Goal: Transaction & Acquisition: Purchase product/service

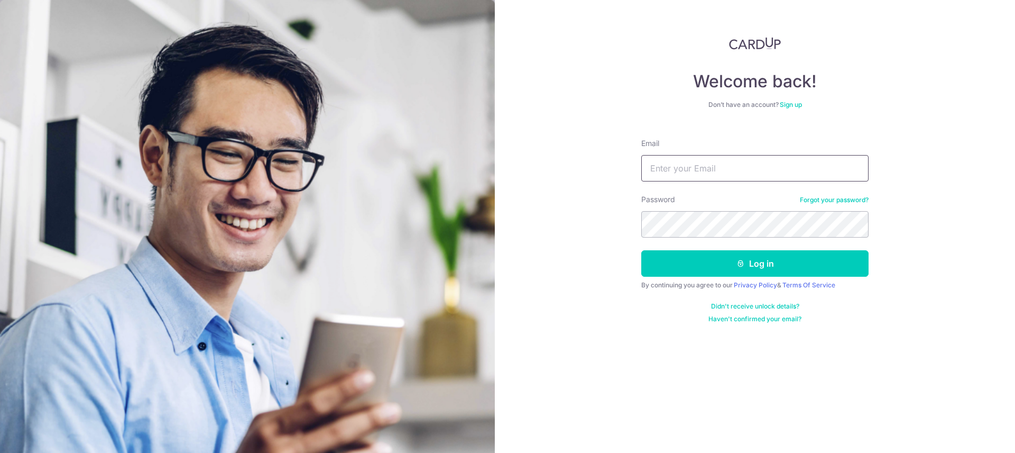
click at [741, 167] on input "Email" at bounding box center [754, 168] width 227 height 26
type input "scott@i-screen.mex"
type input "[EMAIL_ADDRESS][DOMAIN_NAME]"
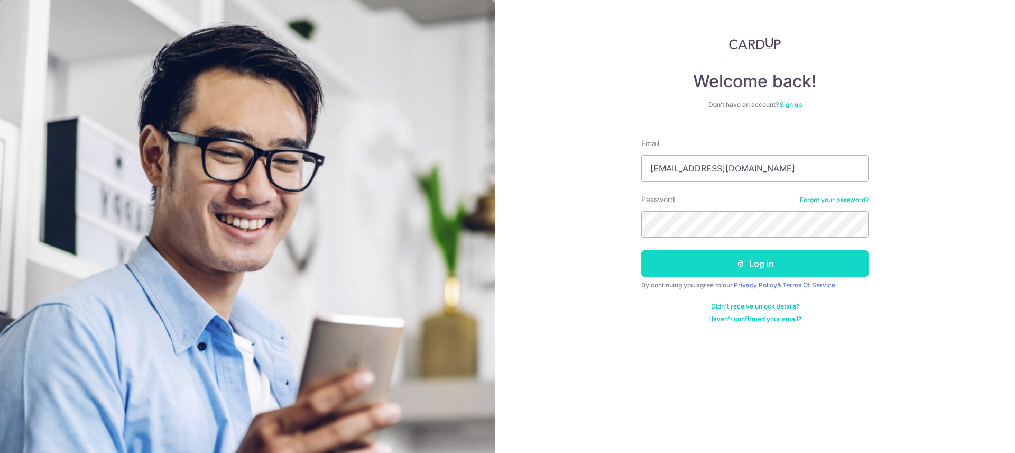
click at [722, 264] on button "Log in" at bounding box center [754, 263] width 227 height 26
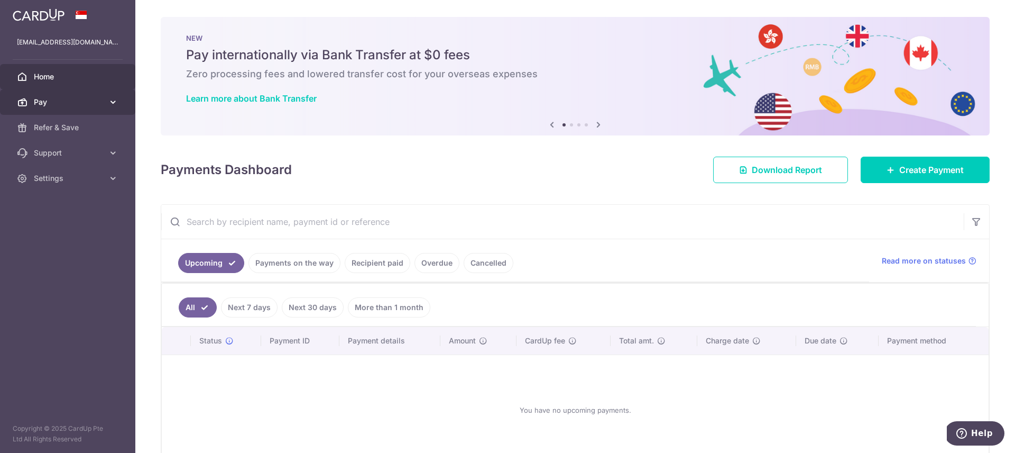
click at [48, 103] on span "Pay" at bounding box center [69, 102] width 70 height 11
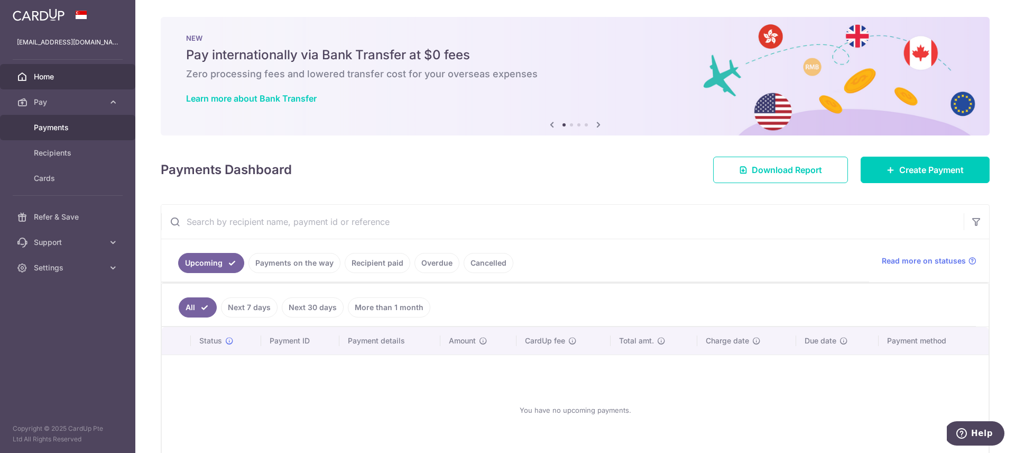
click at [54, 130] on span "Payments" at bounding box center [69, 127] width 70 height 11
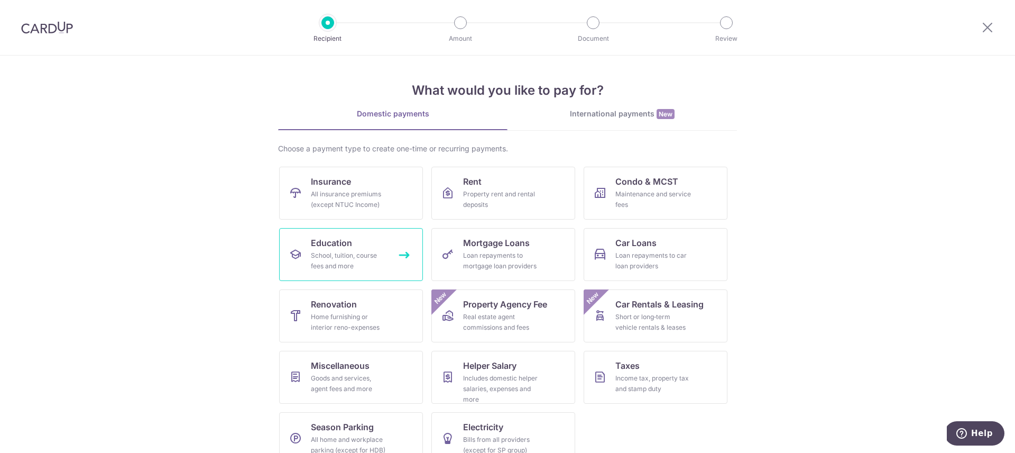
click at [353, 251] on div "School, tuition, course fees and more" at bounding box center [349, 260] width 76 height 21
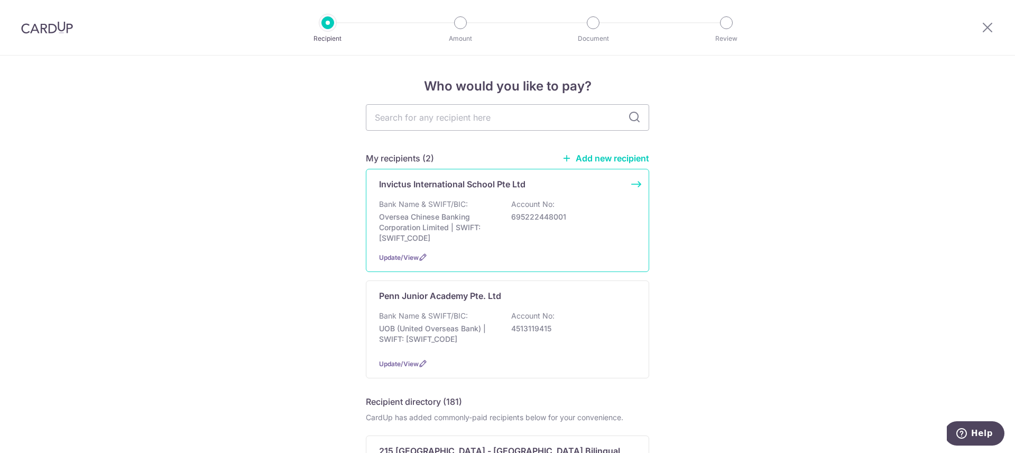
click at [455, 204] on p "Bank Name & SWIFT/BIC:" at bounding box center [423, 204] width 89 height 11
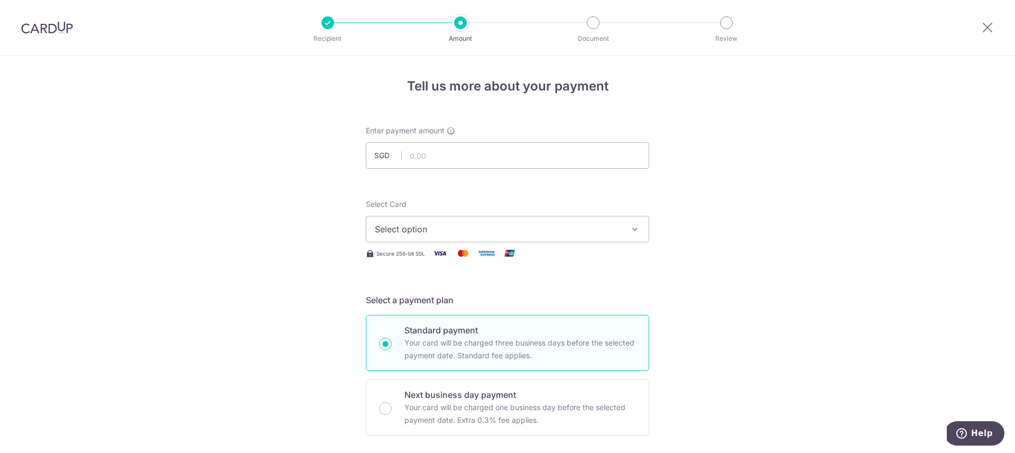
click at [429, 233] on span "Select option" at bounding box center [498, 229] width 246 height 13
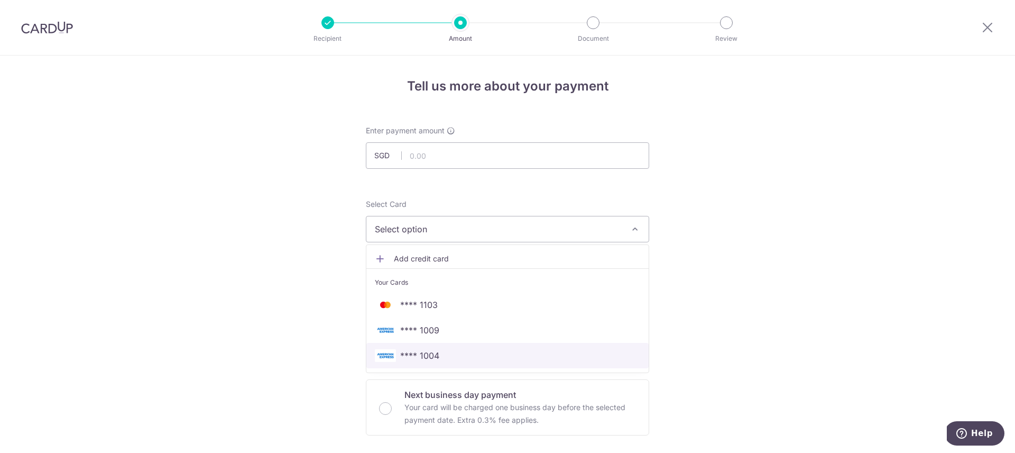
click at [444, 351] on span "**** 1004" at bounding box center [507, 355] width 265 height 13
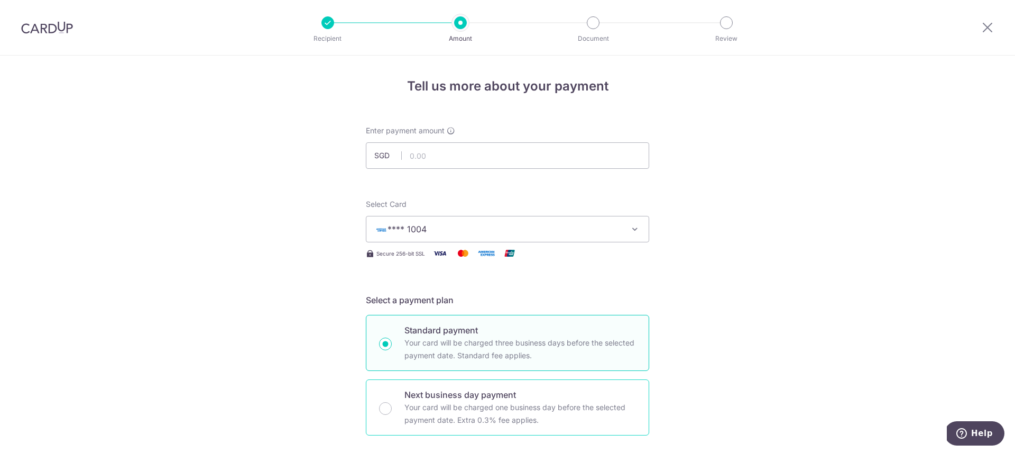
click at [385, 402] on input "Next business day payment Your card will be charged one business day before the…" at bounding box center [385, 408] width 13 height 13
radio input "true"
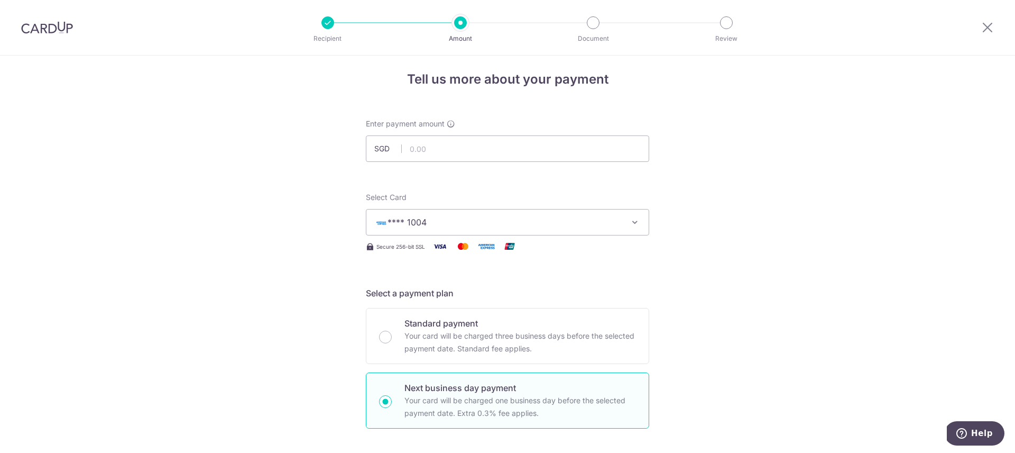
scroll to position [2, 0]
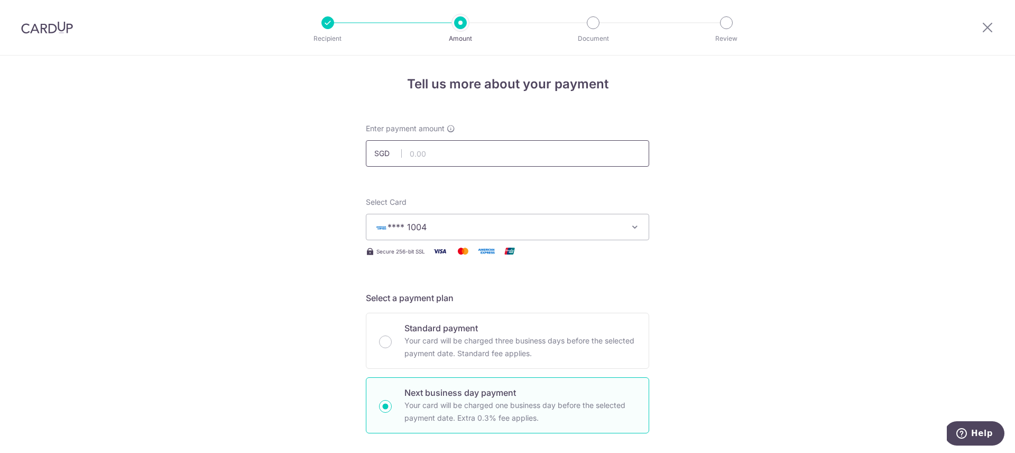
click at [429, 155] on input "text" at bounding box center [507, 153] width 283 height 26
type input "16,500.00"
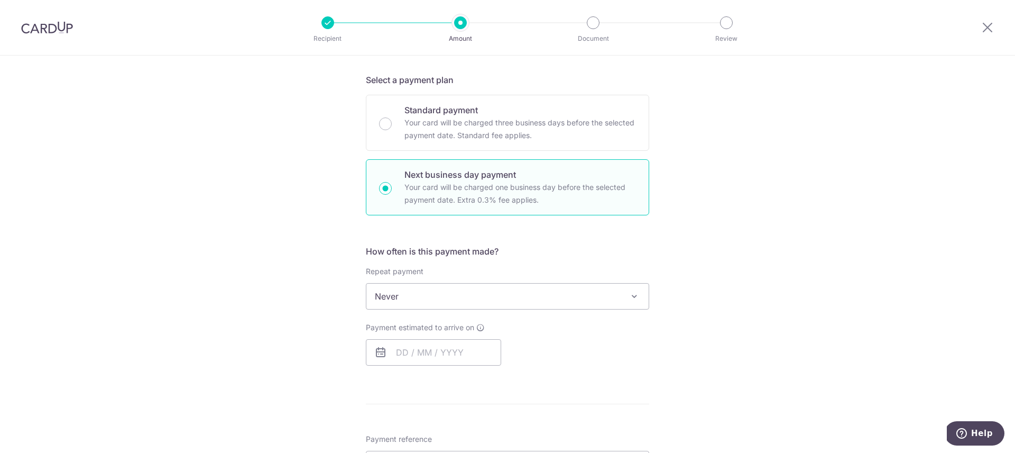
scroll to position [218, 0]
click at [399, 360] on input "text" at bounding box center [433, 354] width 135 height 26
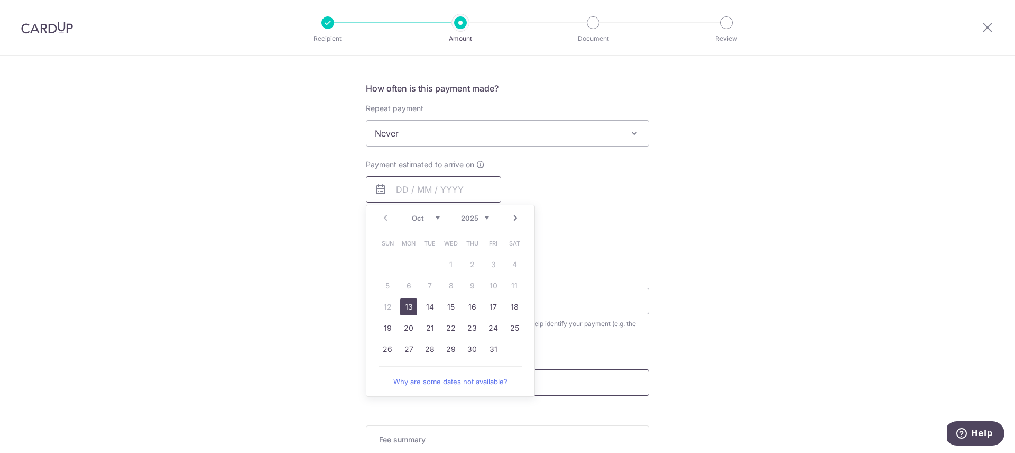
scroll to position [409, 0]
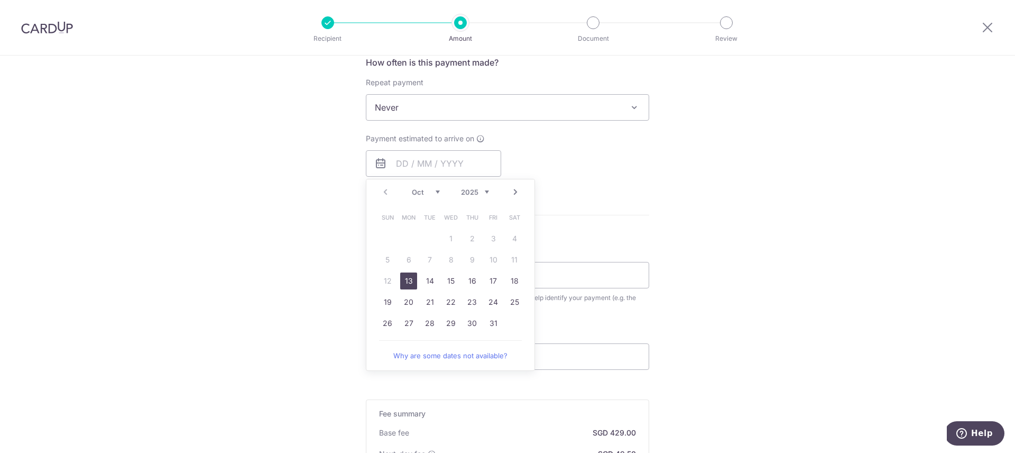
drag, startPoint x: 405, startPoint y: 280, endPoint x: 805, endPoint y: 195, distance: 408.8
click at [406, 281] on link "13" at bounding box center [408, 280] width 17 height 17
type input "[DATE]"
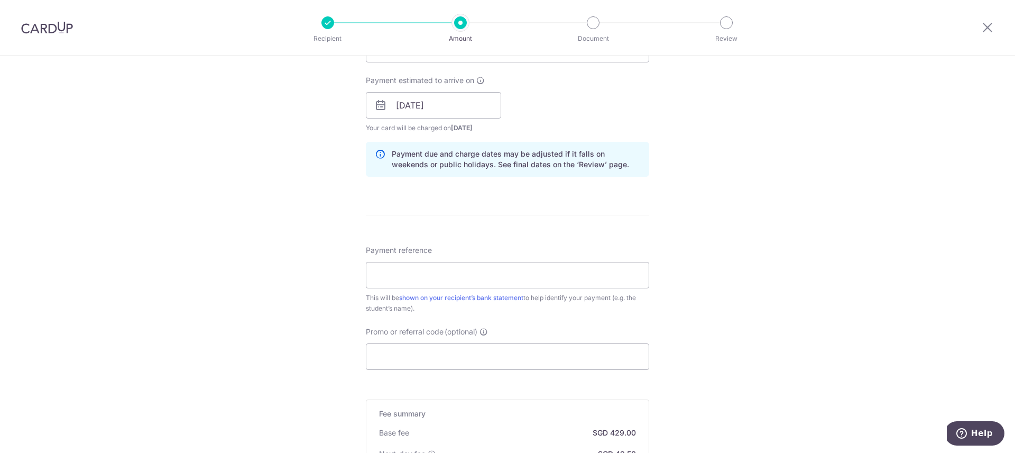
scroll to position [493, 0]
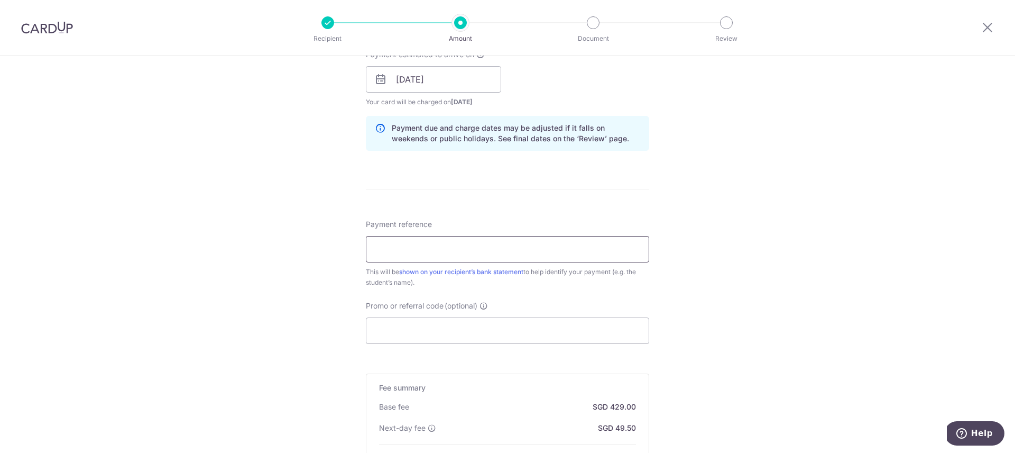
click at [503, 252] on input "Payment reference" at bounding box center [507, 249] width 283 height 26
type input "Montgomery Fees balance"
click at [433, 332] on input "Promo or referral code (optional)" at bounding box center [507, 330] width 283 height 26
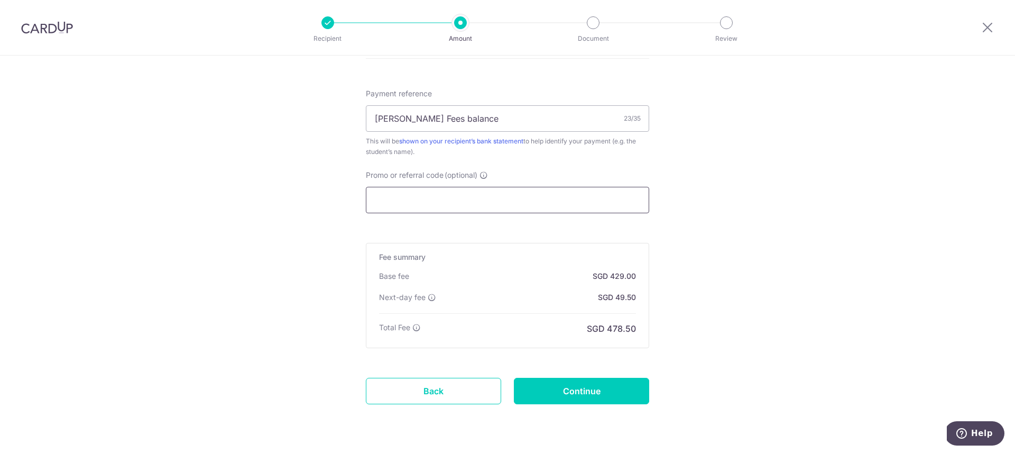
scroll to position [625, 0]
click at [550, 397] on input "Continue" at bounding box center [581, 389] width 135 height 26
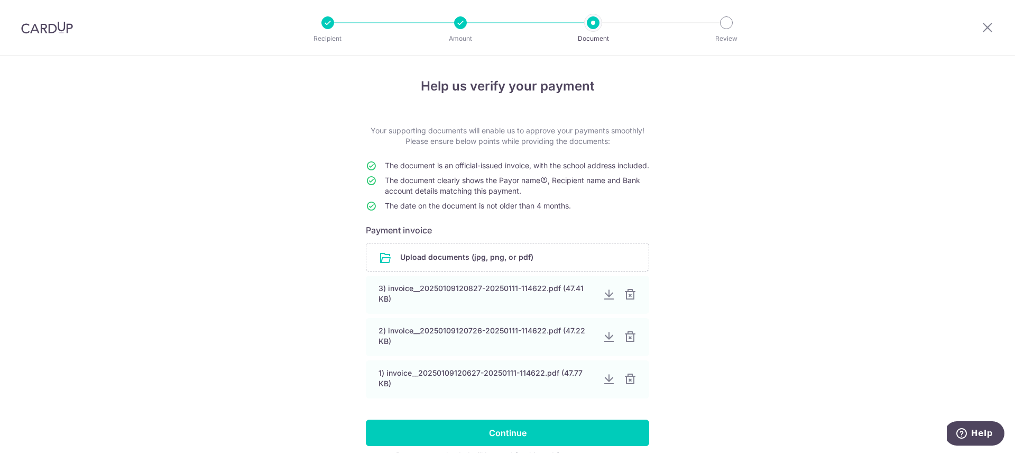
scroll to position [68, 0]
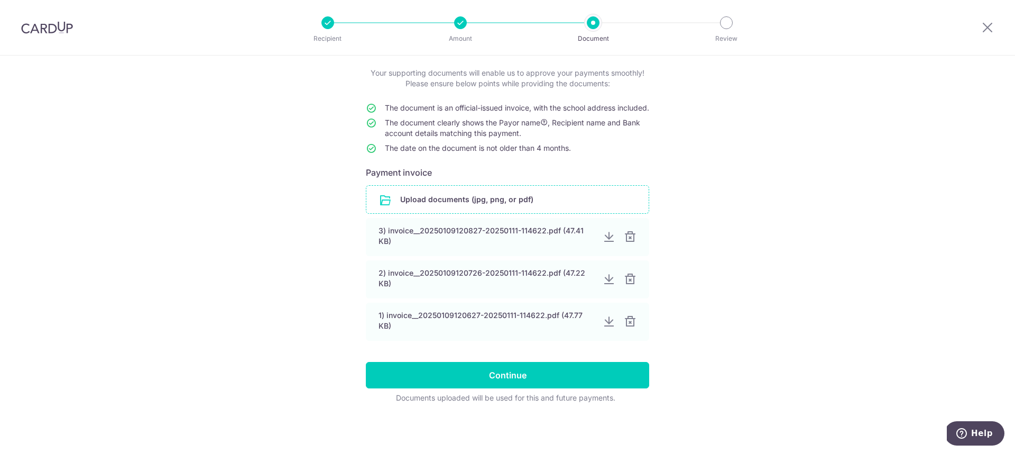
click at [495, 202] on input "file" at bounding box center [507, 199] width 282 height 27
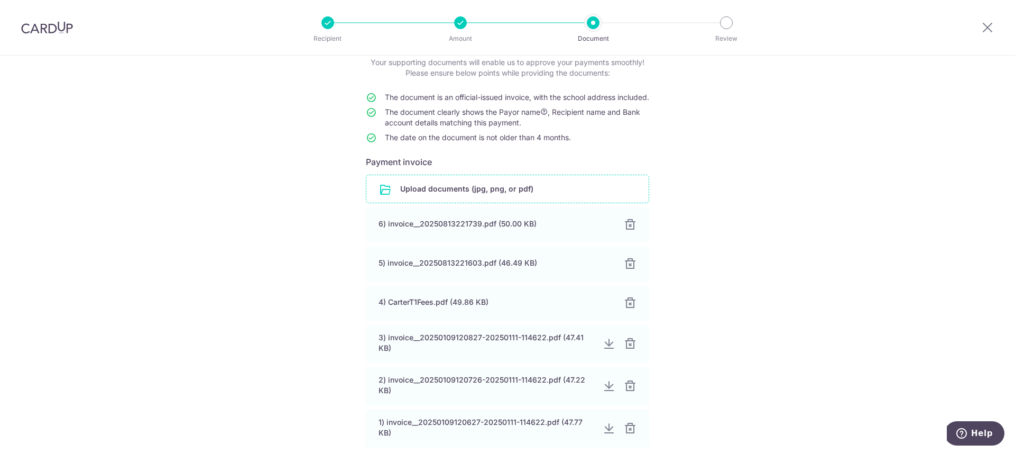
scroll to position [186, 0]
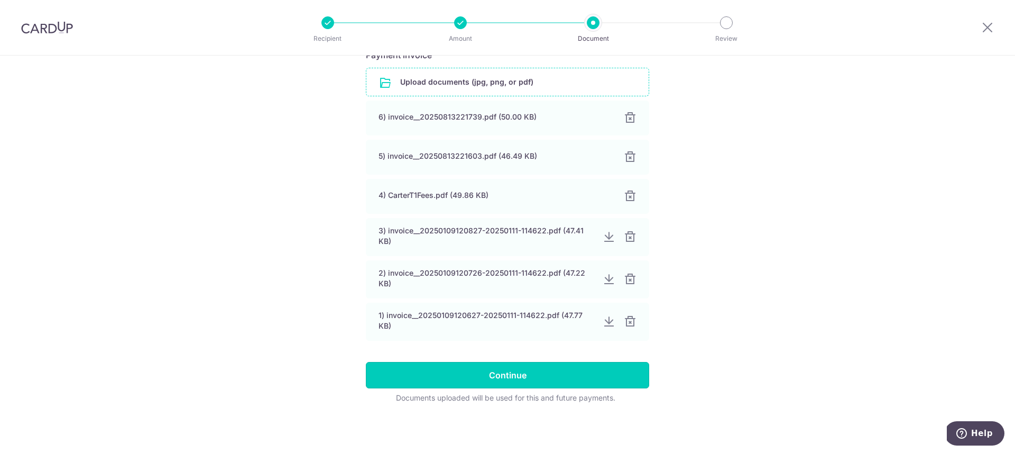
click at [532, 380] on input "Continue" at bounding box center [507, 375] width 283 height 26
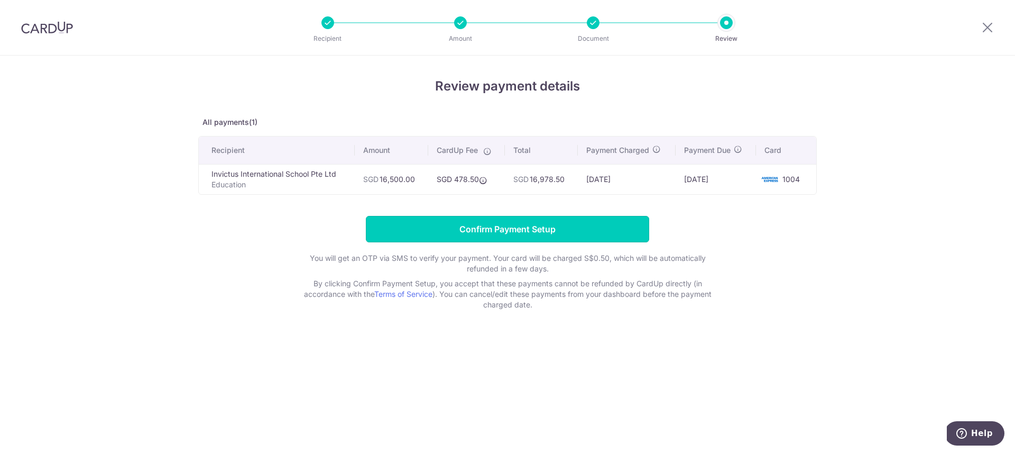
click at [497, 228] on input "Confirm Payment Setup" at bounding box center [507, 229] width 283 height 26
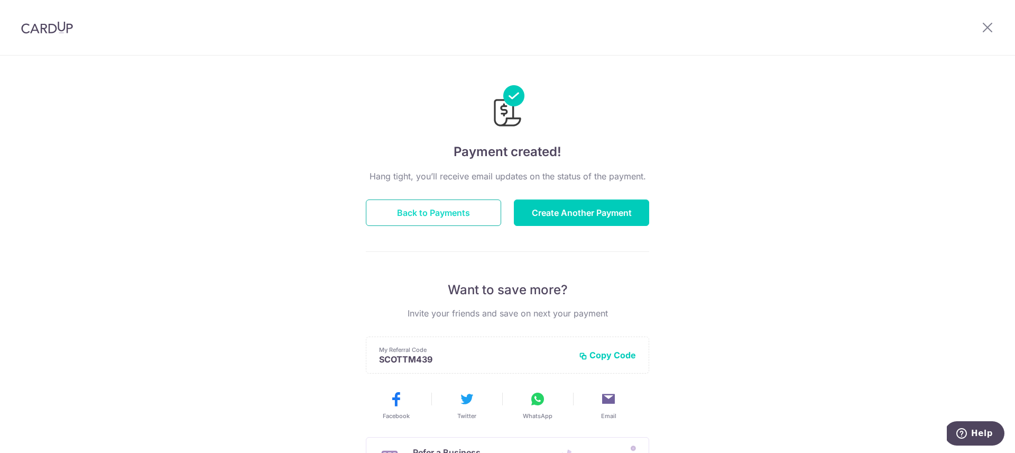
click at [413, 215] on button "Back to Payments" at bounding box center [433, 212] width 135 height 26
